Goal: Information Seeking & Learning: Learn about a topic

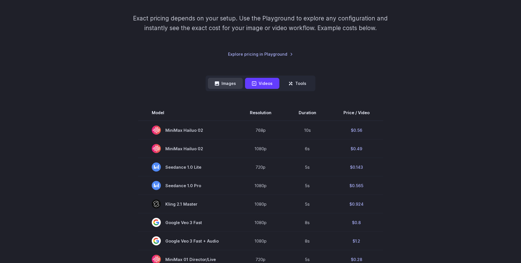
scroll to position [87, 0]
click at [238, 85] on button "Images" at bounding box center [225, 83] width 35 height 11
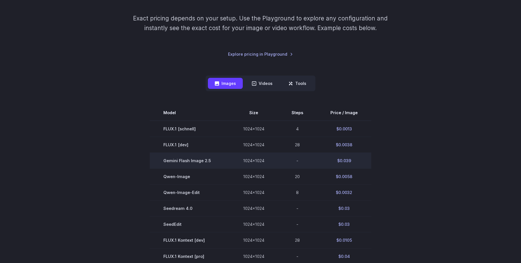
click at [208, 160] on span "Gemini Flash Image 2.5" at bounding box center [189, 160] width 53 height 7
click at [232, 159] on td "1024x1024" at bounding box center [254, 161] width 49 height 16
click at [197, 163] on span "Gemini Flash Image 2.5" at bounding box center [189, 160] width 53 height 7
click at [339, 156] on td "$0.039" at bounding box center [344, 161] width 54 height 16
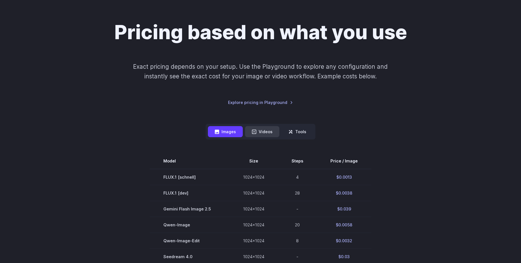
scroll to position [0, 0]
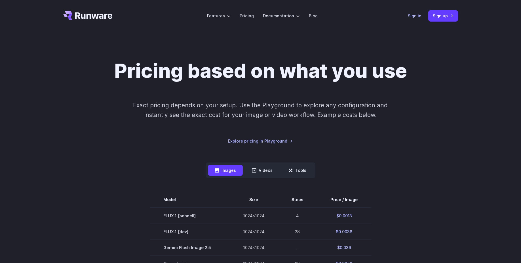
click at [413, 16] on link "Sign in" at bounding box center [415, 15] width 14 height 7
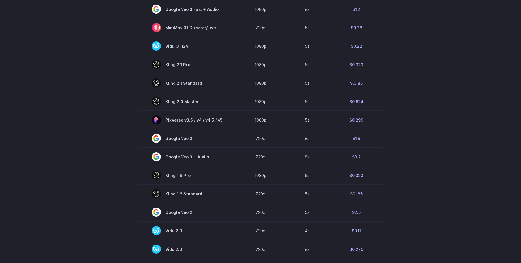
scroll to position [347, 0]
